Goal: Use online tool/utility: Utilize a website feature to perform a specific function

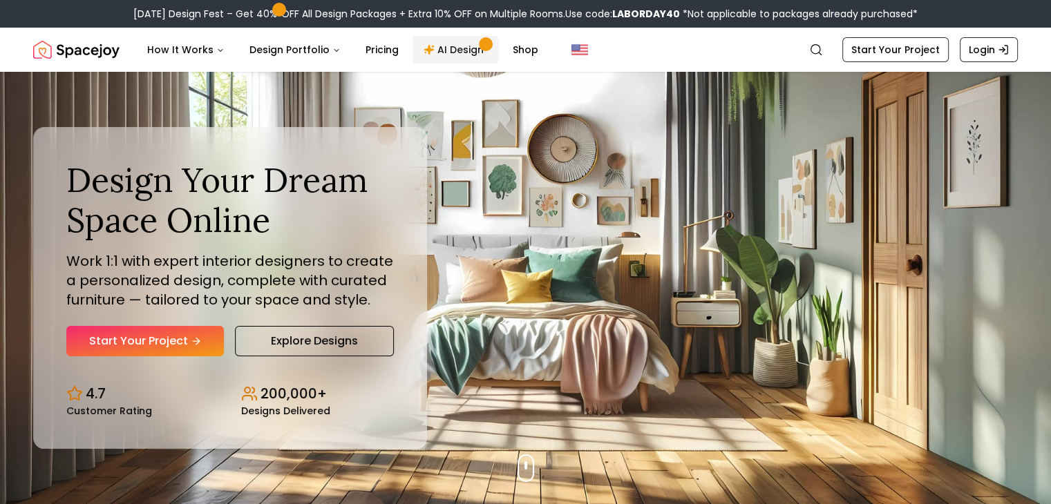
click at [470, 39] on link "AI Design" at bounding box center [455, 50] width 86 height 28
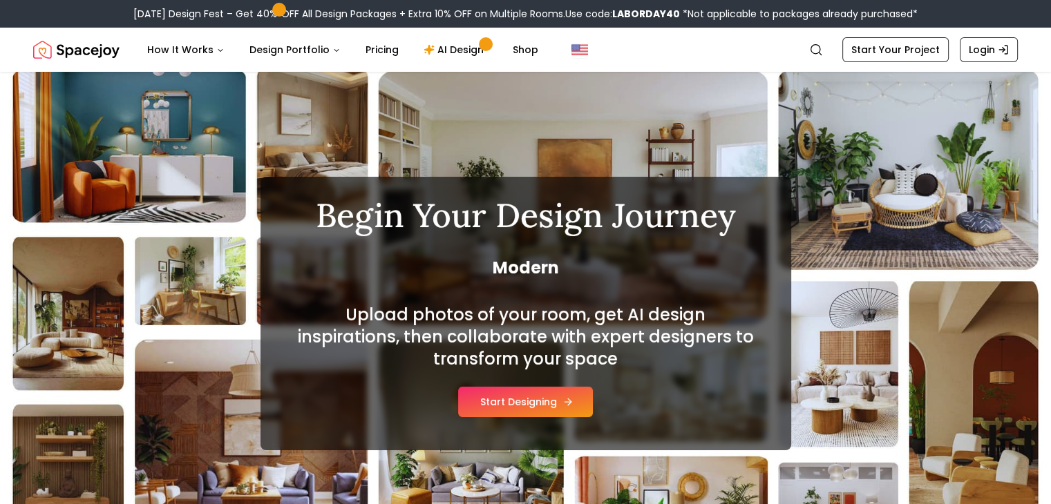
click at [554, 405] on button "Start Designing" at bounding box center [525, 402] width 135 height 30
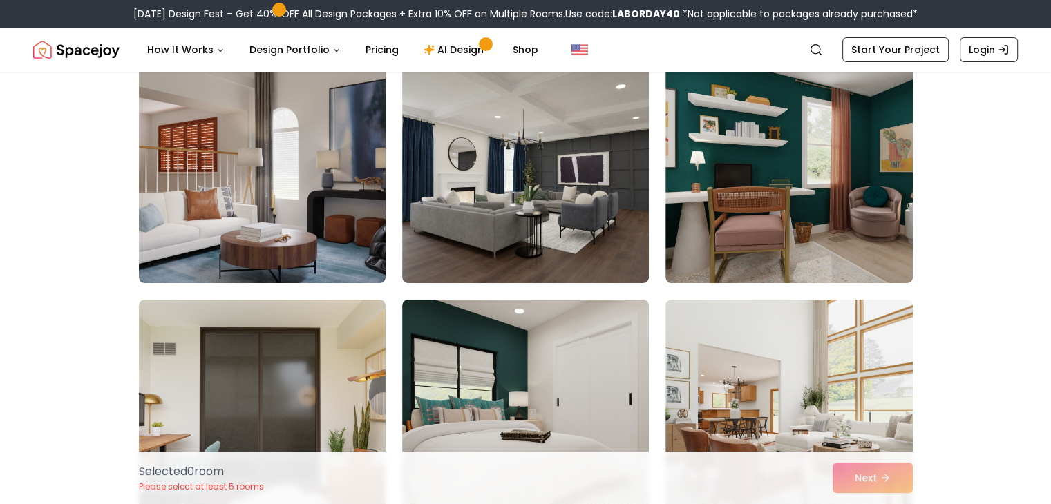
scroll to position [276, 0]
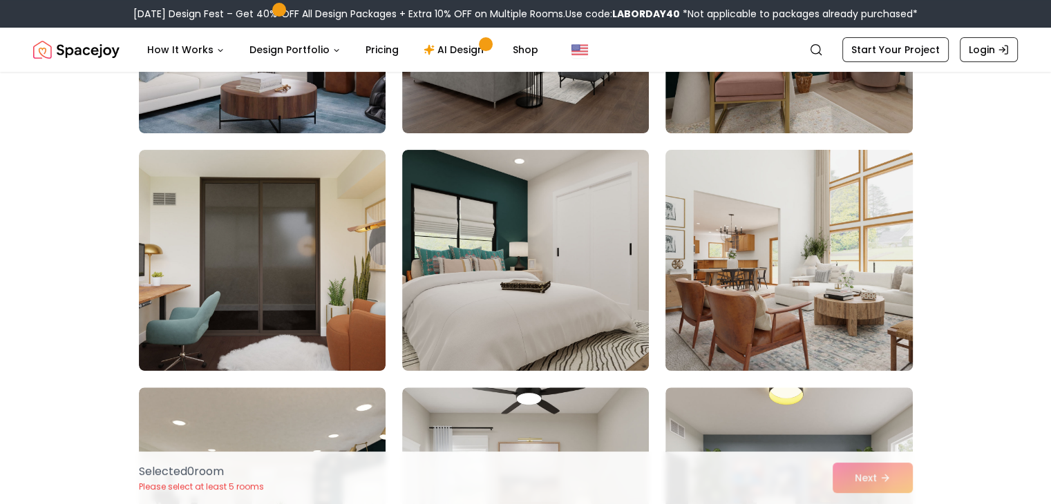
click at [773, 276] on img at bounding box center [788, 260] width 259 height 232
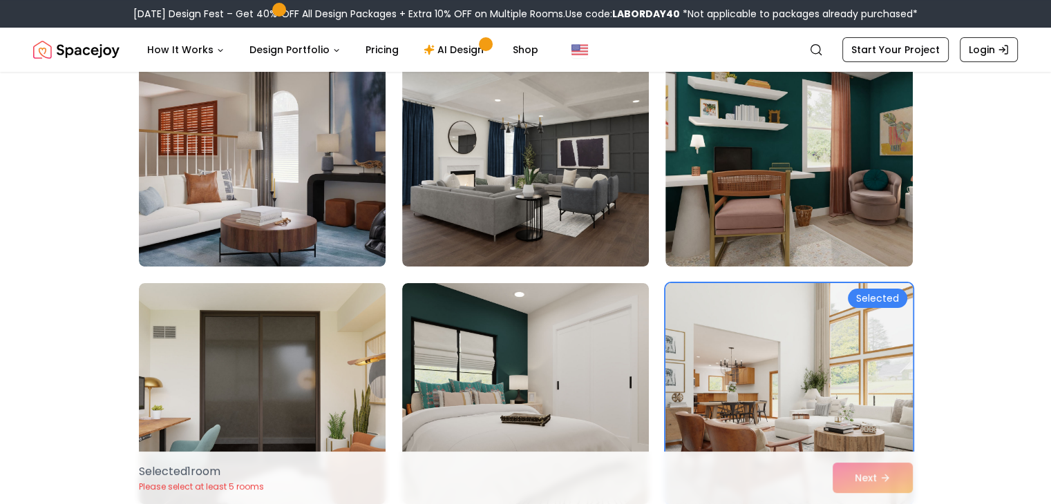
scroll to position [162, 0]
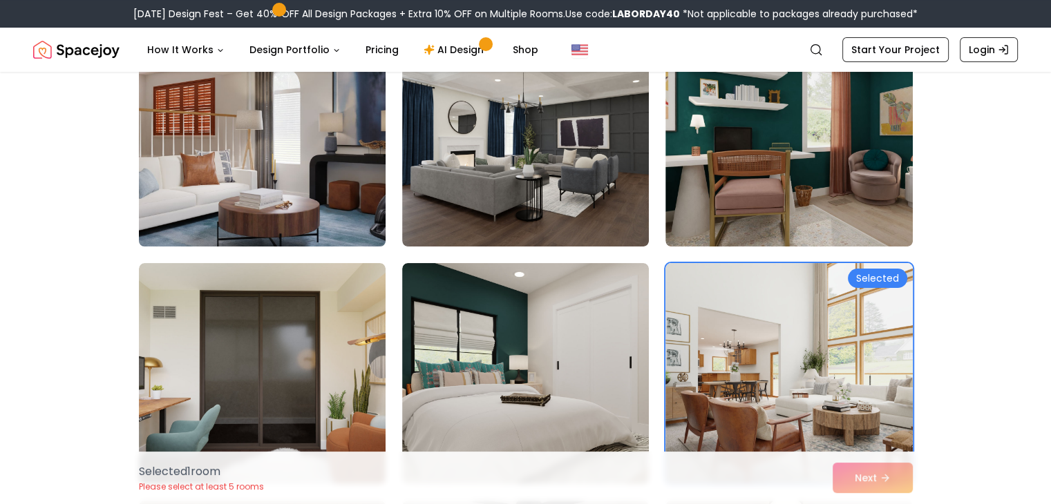
click at [276, 147] on img at bounding box center [262, 136] width 259 height 232
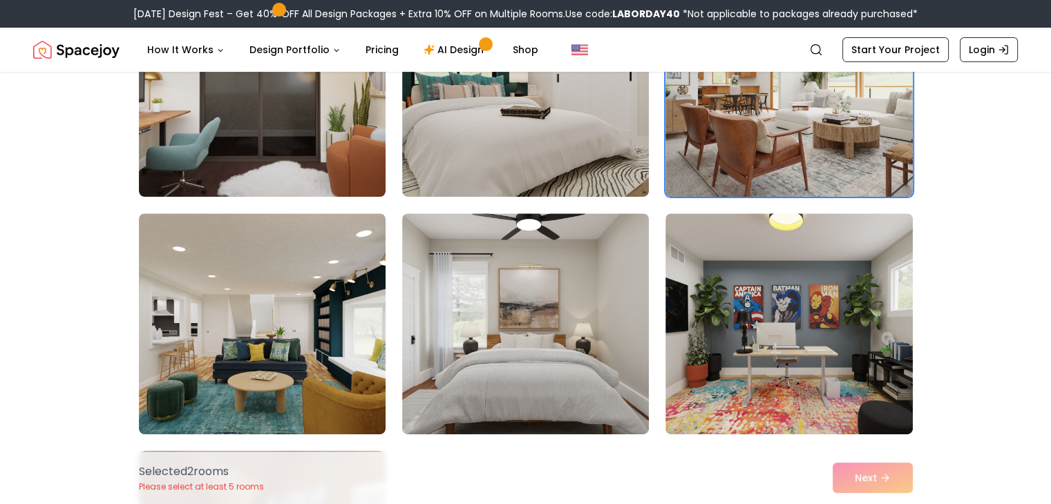
scroll to position [267, 0]
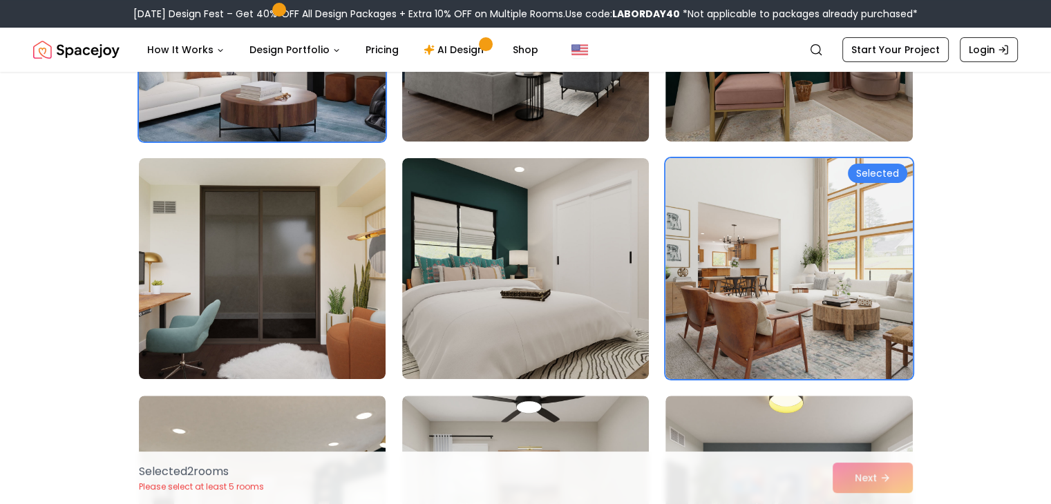
click at [484, 97] on img at bounding box center [525, 31] width 259 height 232
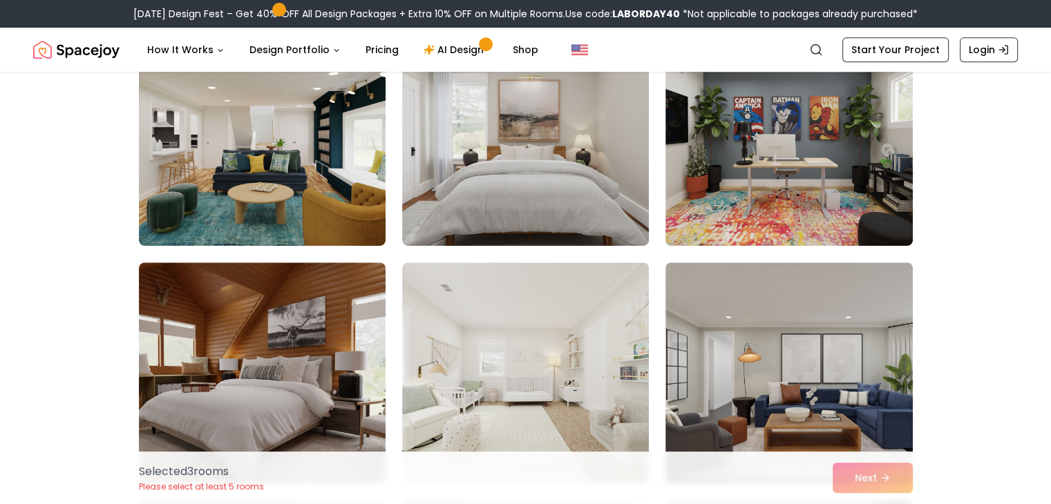
scroll to position [653, 0]
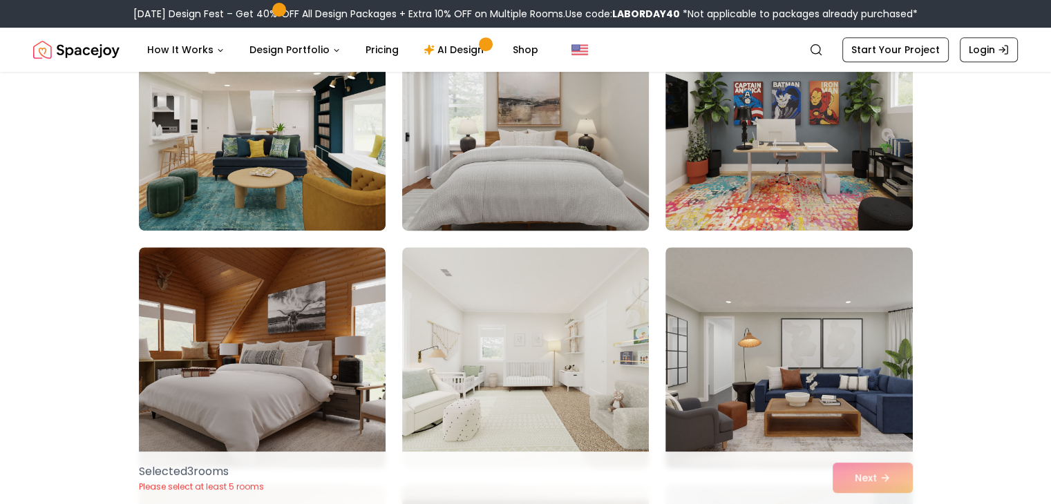
click at [541, 156] on img at bounding box center [525, 120] width 259 height 232
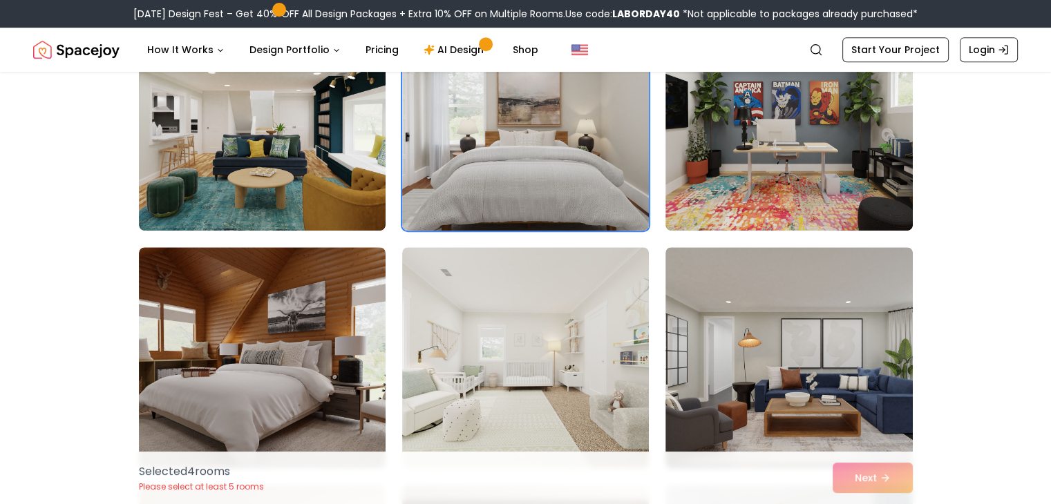
scroll to position [783, 0]
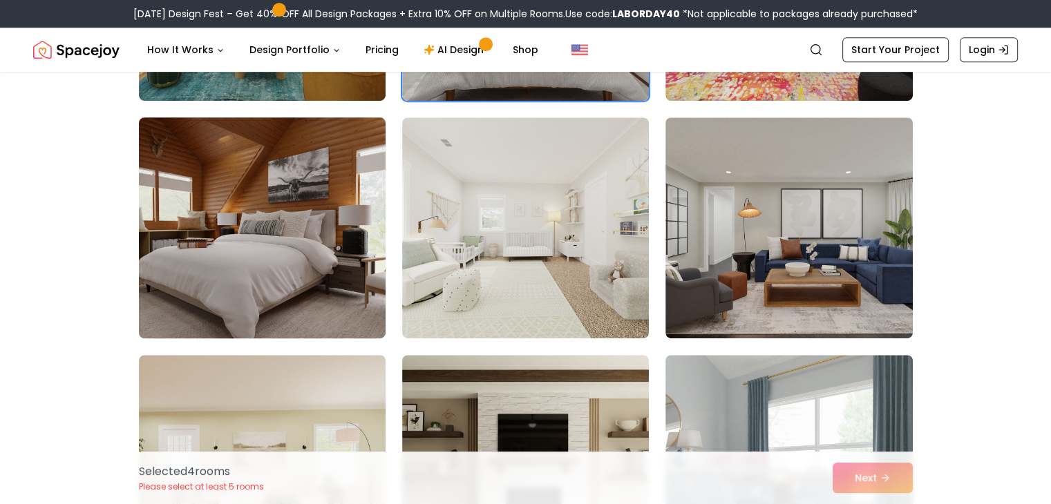
click at [333, 223] on img at bounding box center [262, 228] width 259 height 232
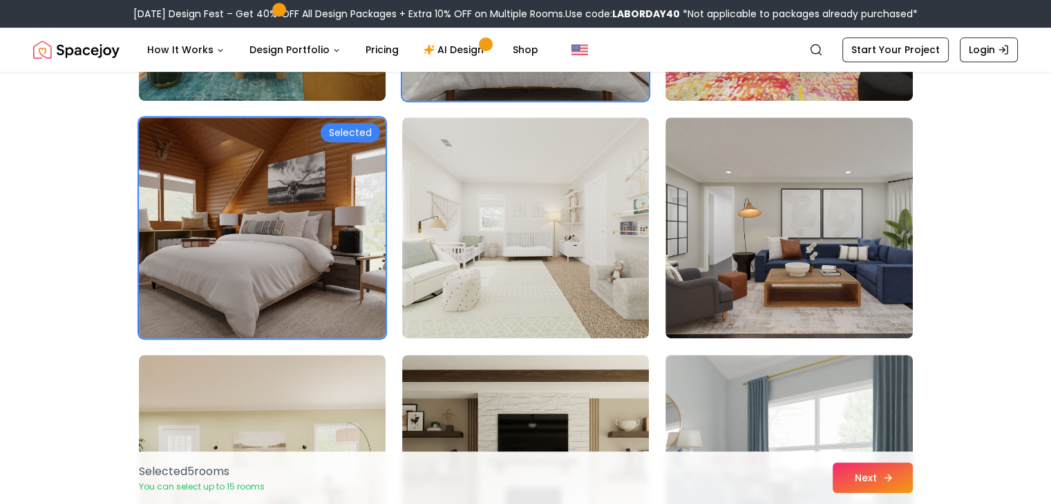
click at [857, 480] on button "Next" at bounding box center [872, 478] width 80 height 30
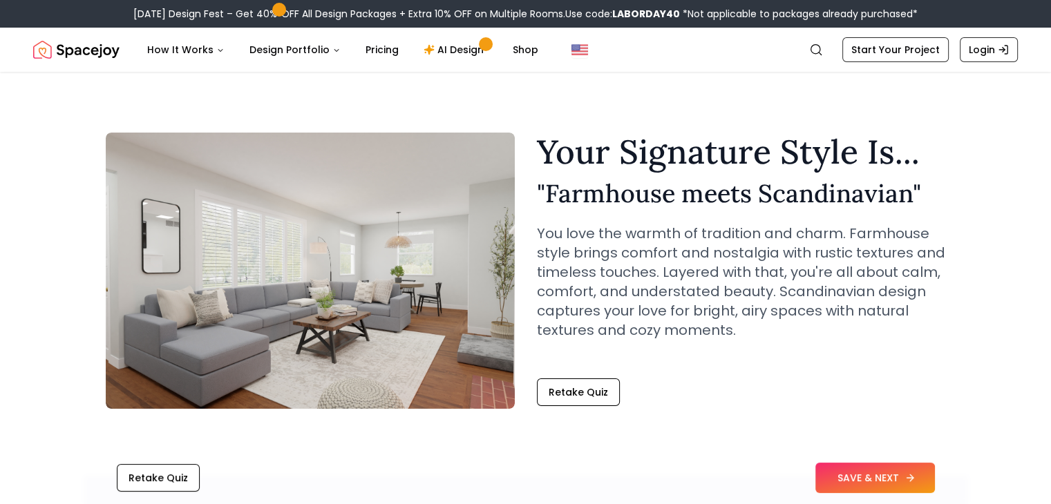
click at [902, 478] on button "SAVE & NEXT" at bounding box center [875, 478] width 120 height 30
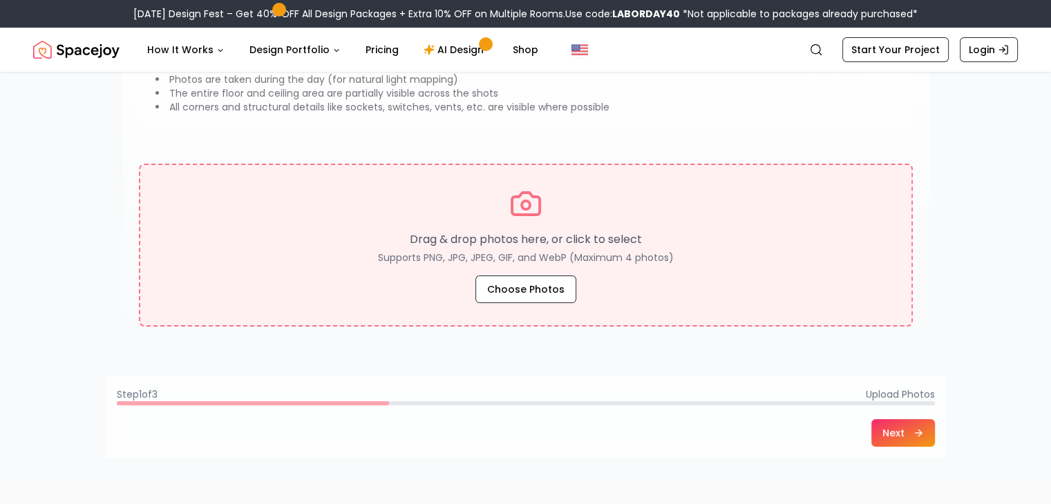
scroll to position [196, 0]
click at [538, 289] on button "Choose Photos" at bounding box center [525, 289] width 101 height 28
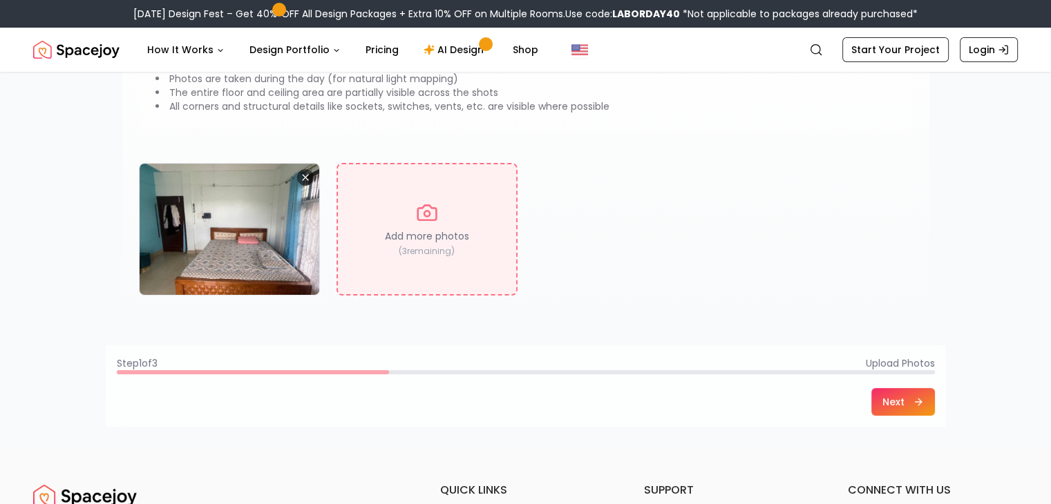
click at [909, 404] on button "Next" at bounding box center [903, 402] width 64 height 28
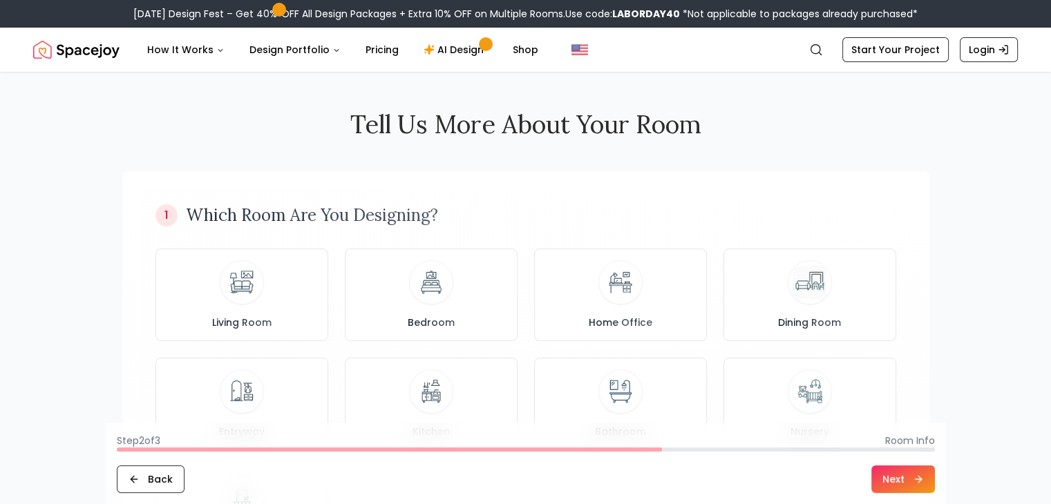
scroll to position [0, 0]
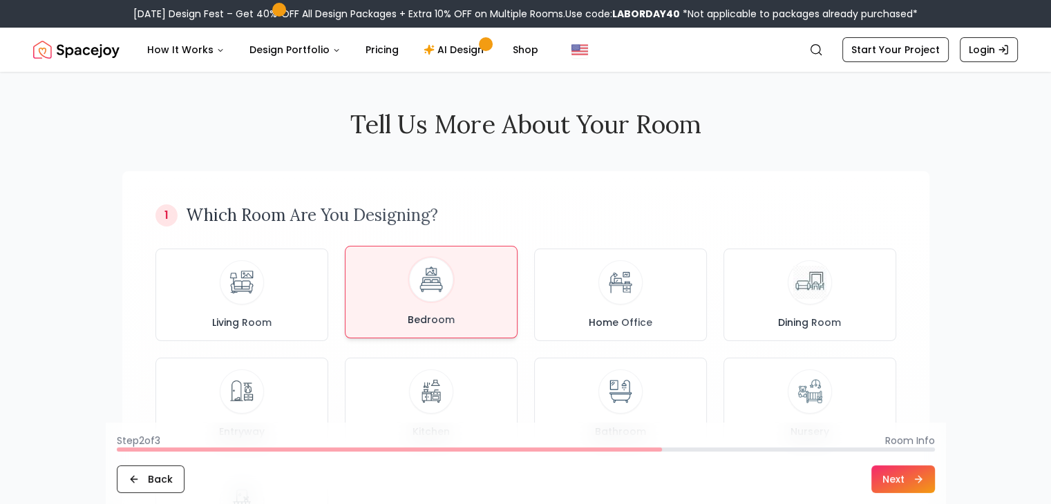
click at [390, 300] on div "Bedroom" at bounding box center [430, 292] width 149 height 69
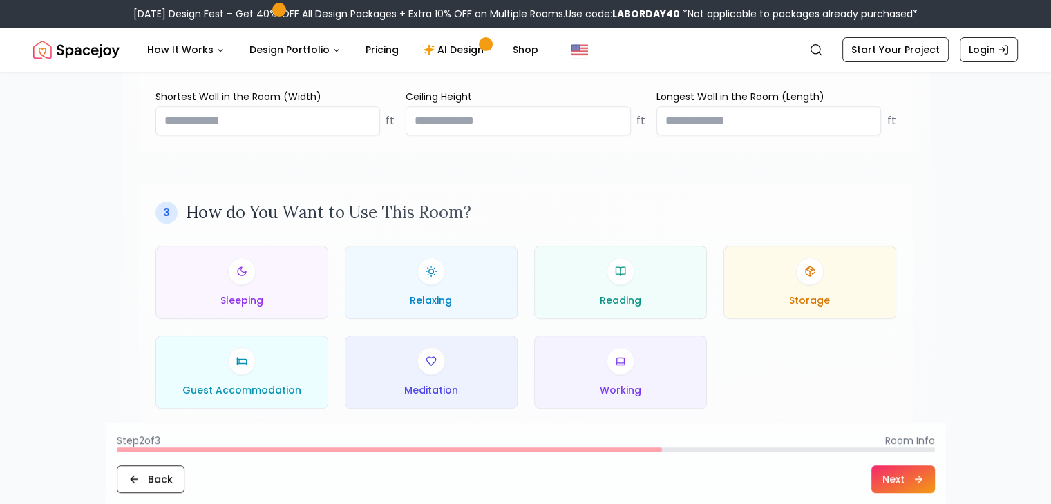
scroll to position [484, 0]
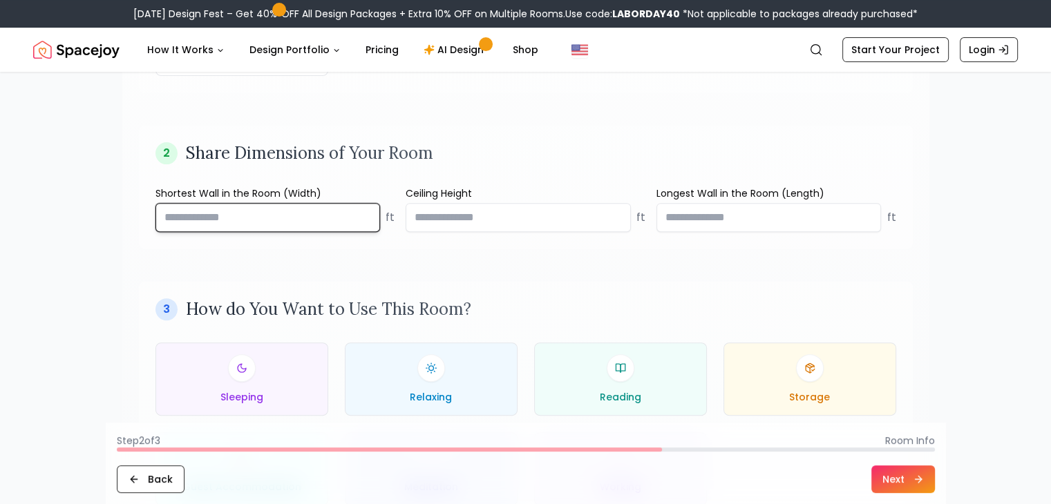
click at [264, 213] on input "number" at bounding box center [267, 217] width 225 height 29
type input "**"
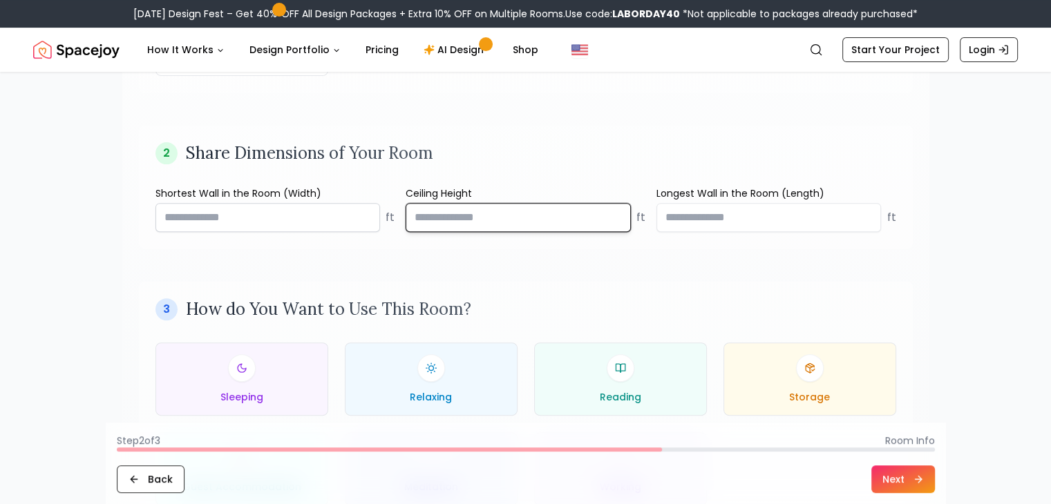
type input "*"
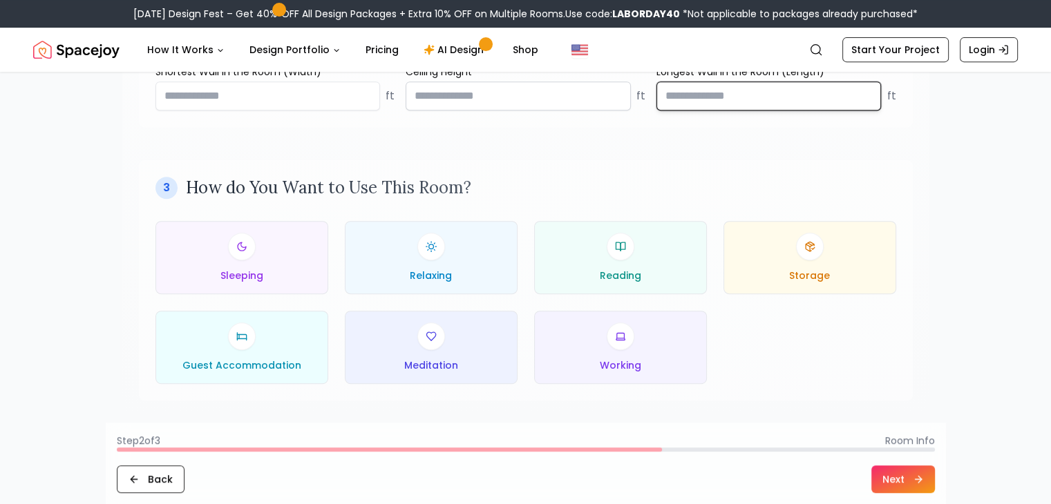
scroll to position [605, 0]
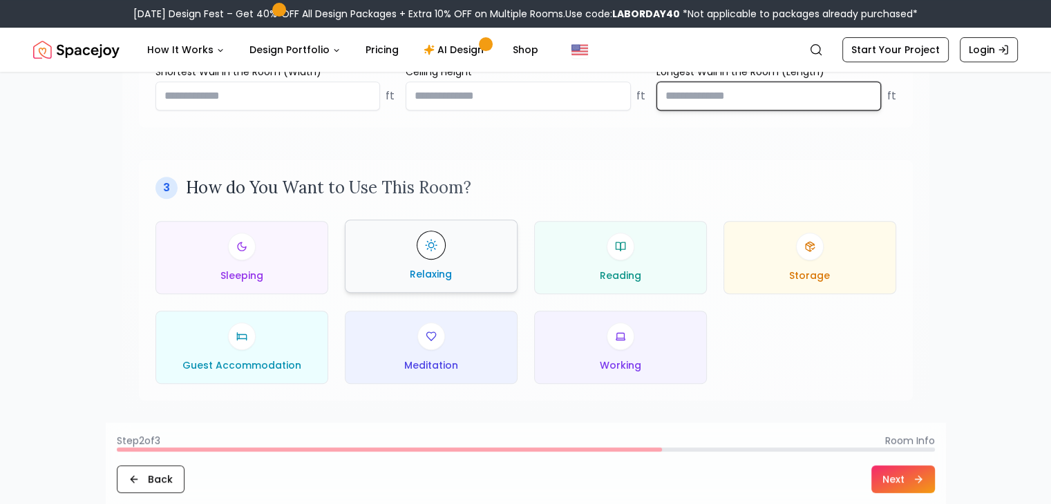
type input "**"
click at [419, 261] on div "Relaxing" at bounding box center [430, 256] width 149 height 50
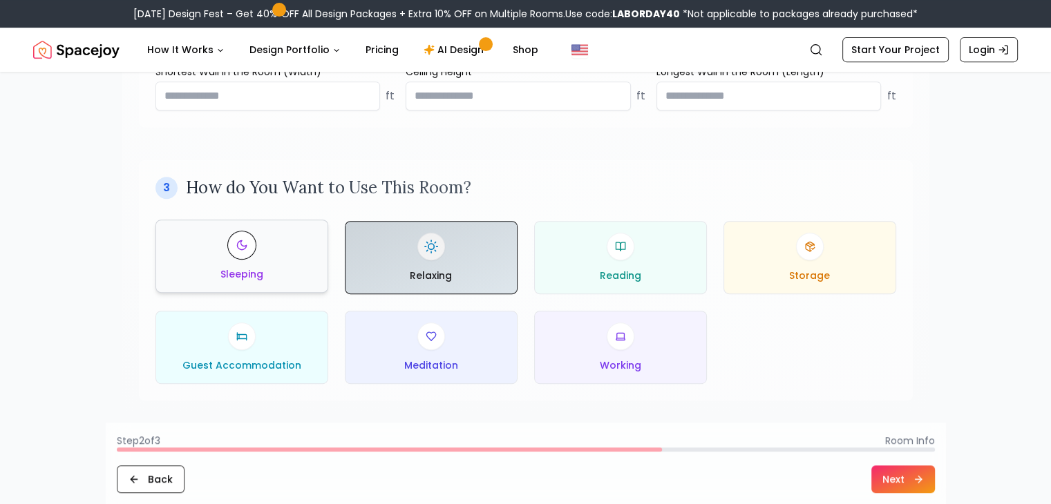
click at [274, 260] on div "Sleeping" at bounding box center [241, 256] width 149 height 50
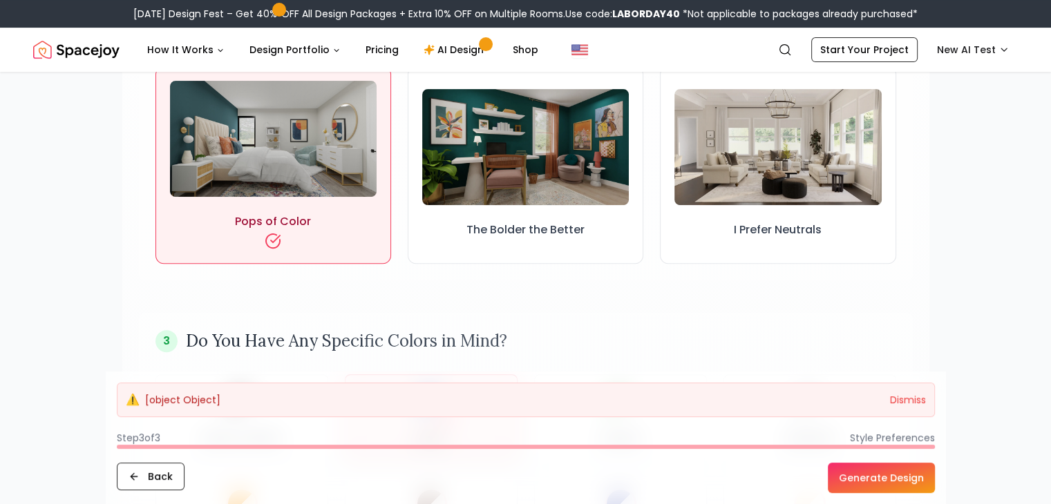
scroll to position [470, 0]
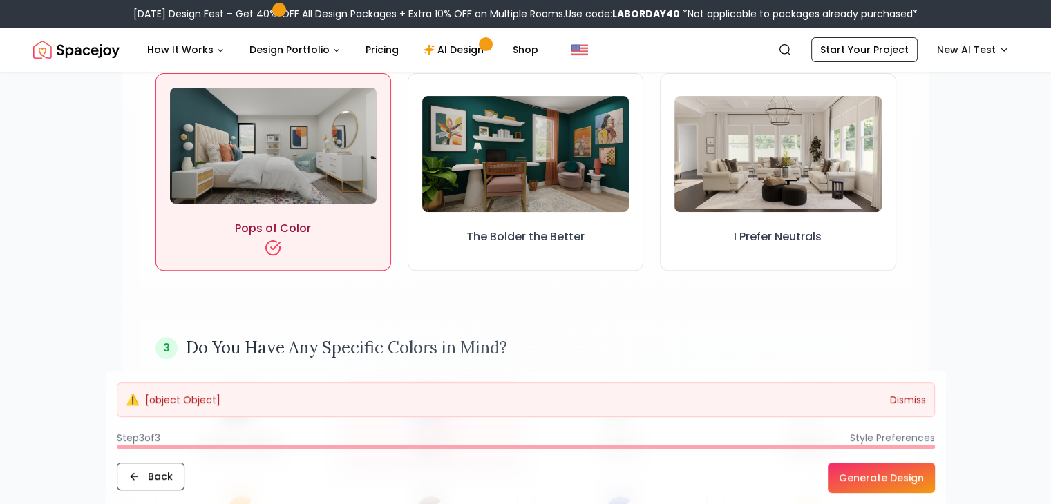
click at [915, 400] on button "Dismiss" at bounding box center [908, 400] width 36 height 14
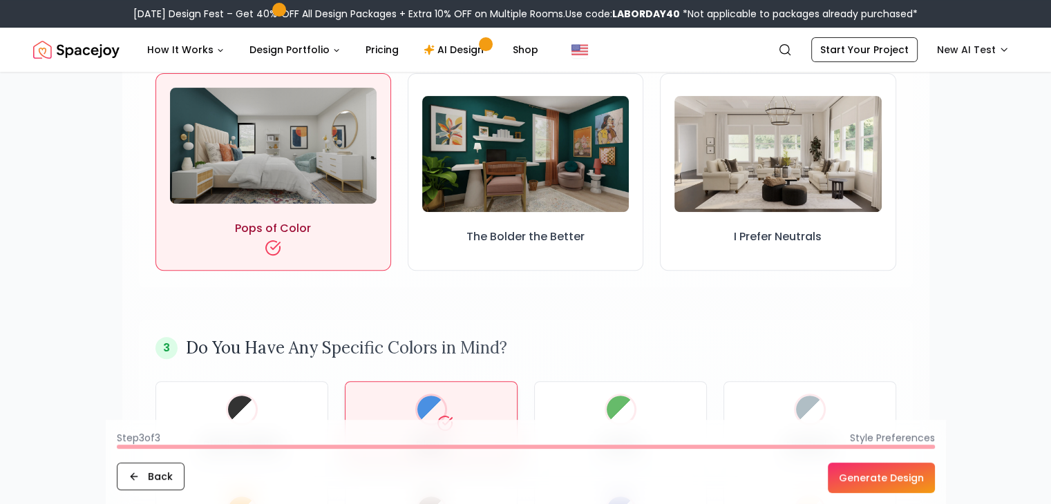
click at [910, 483] on button "Generate Design" at bounding box center [881, 478] width 107 height 30
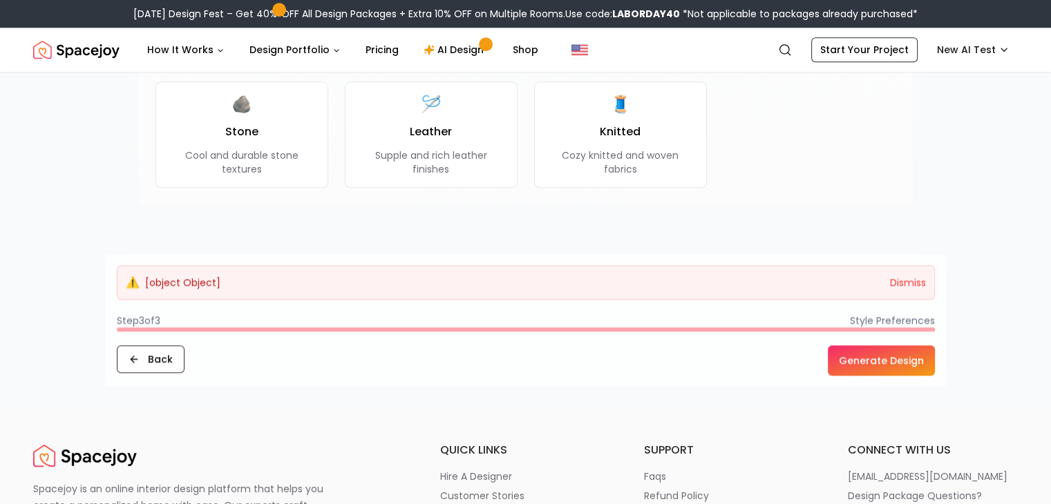
scroll to position [1420, 0]
click at [915, 282] on button "Dismiss" at bounding box center [908, 283] width 36 height 14
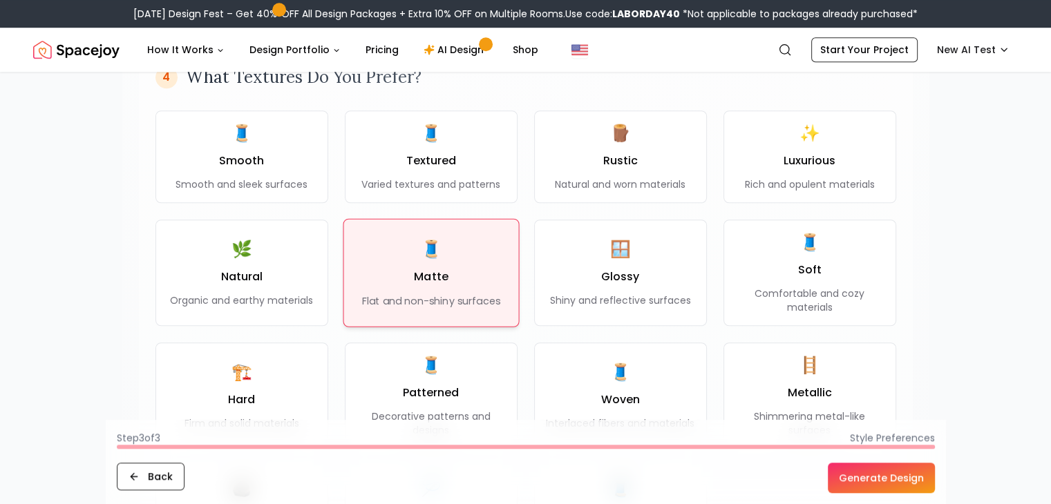
scroll to position [1033, 0]
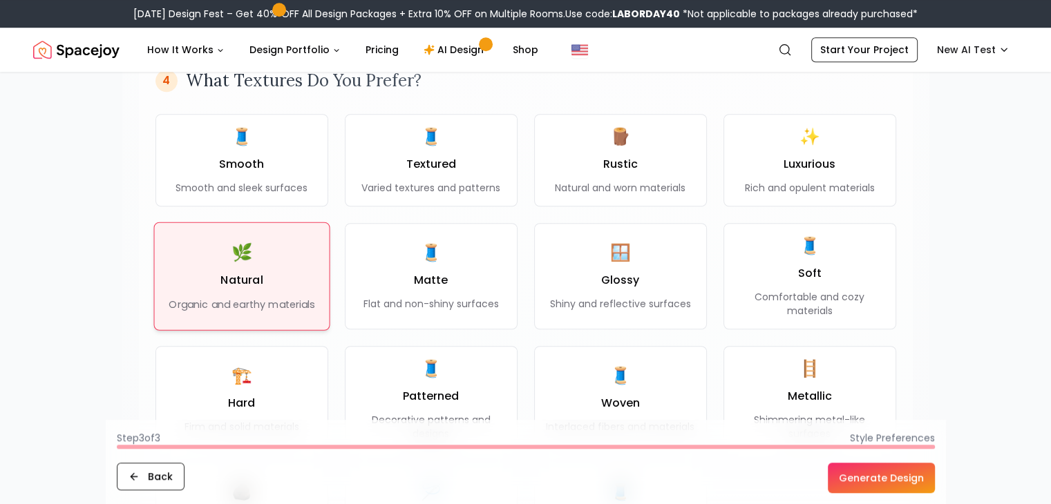
click at [265, 285] on div "🌿 Natural Organic and earthy materials" at bounding box center [242, 276] width 146 height 70
click at [879, 473] on button "Generate Design" at bounding box center [881, 478] width 107 height 30
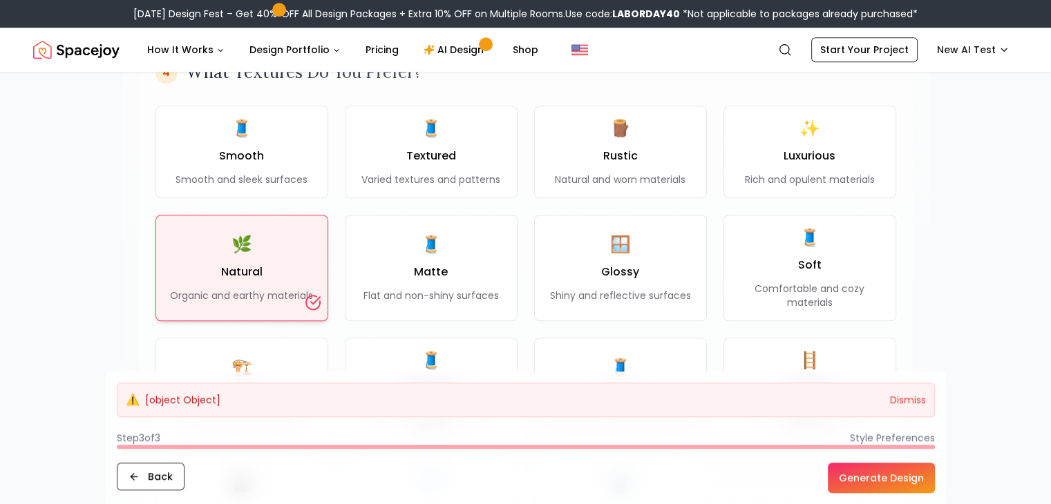
scroll to position [1066, 0]
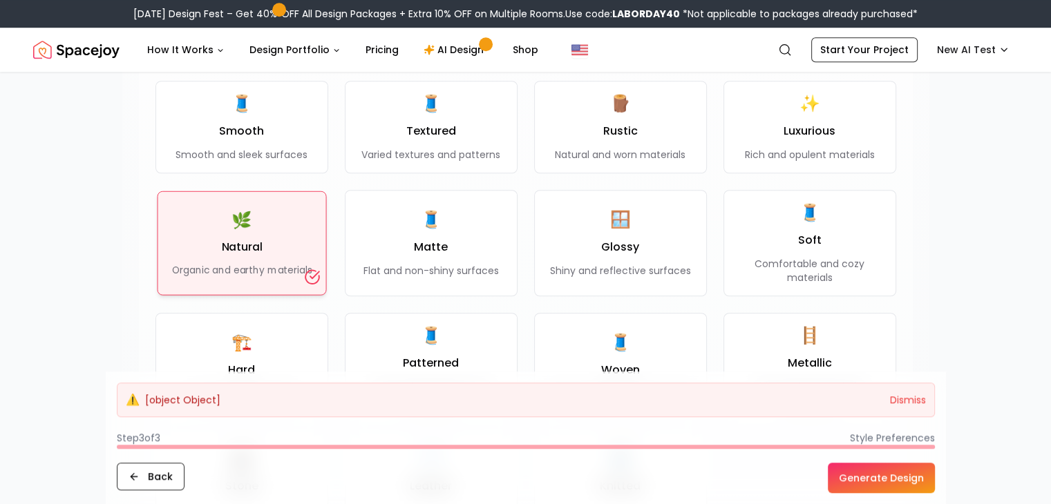
click at [269, 252] on div "🌿 Natural Organic and earthy materials" at bounding box center [241, 243] width 140 height 68
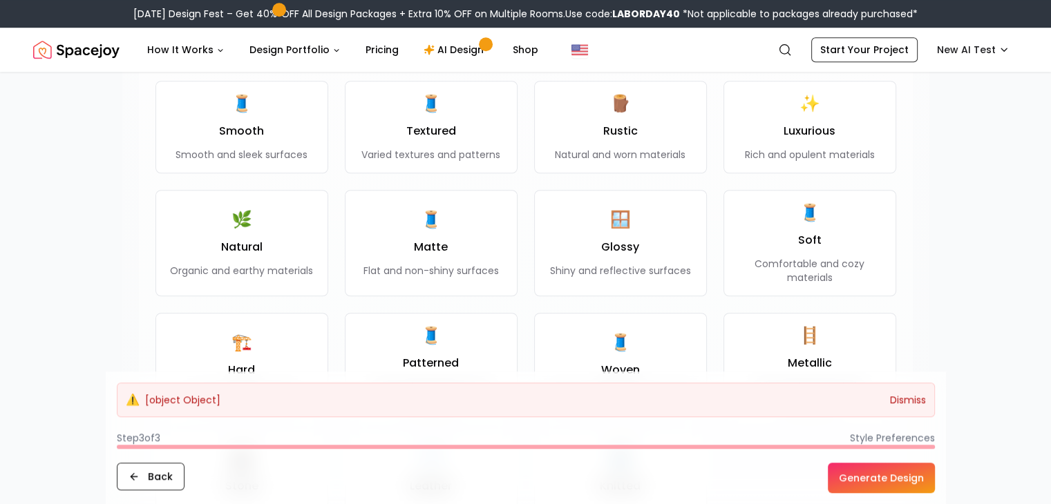
click at [899, 403] on button "Dismiss" at bounding box center [908, 400] width 36 height 14
